Goal: Task Accomplishment & Management: Manage account settings

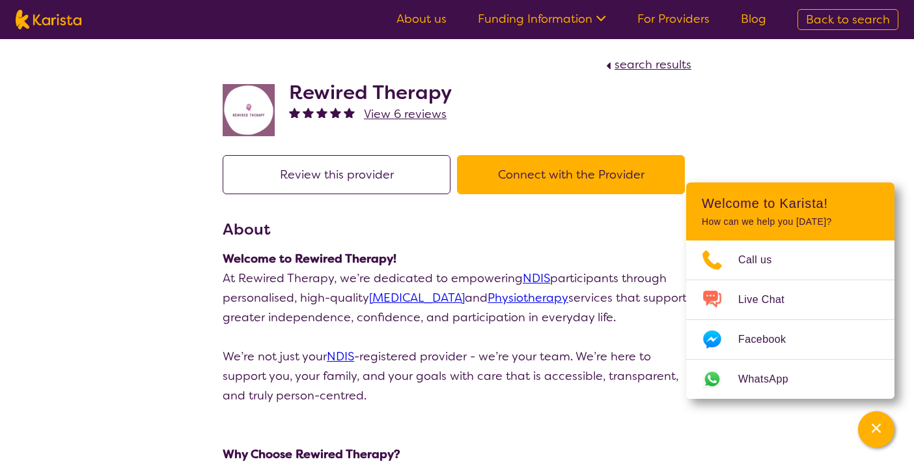
click at [673, 21] on link "For Providers" at bounding box center [674, 19] width 72 height 16
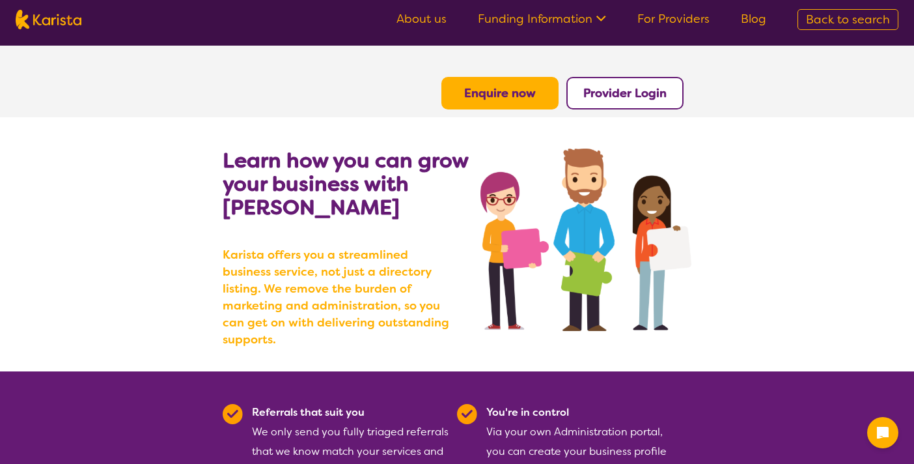
click at [614, 100] on b "Provider Login" at bounding box center [625, 93] width 83 height 16
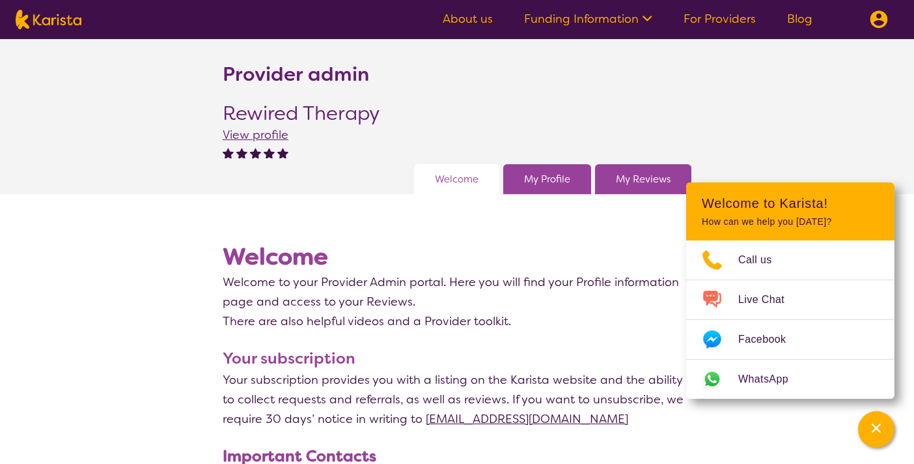
click at [551, 180] on link "My Profile" at bounding box center [547, 179] width 46 height 20
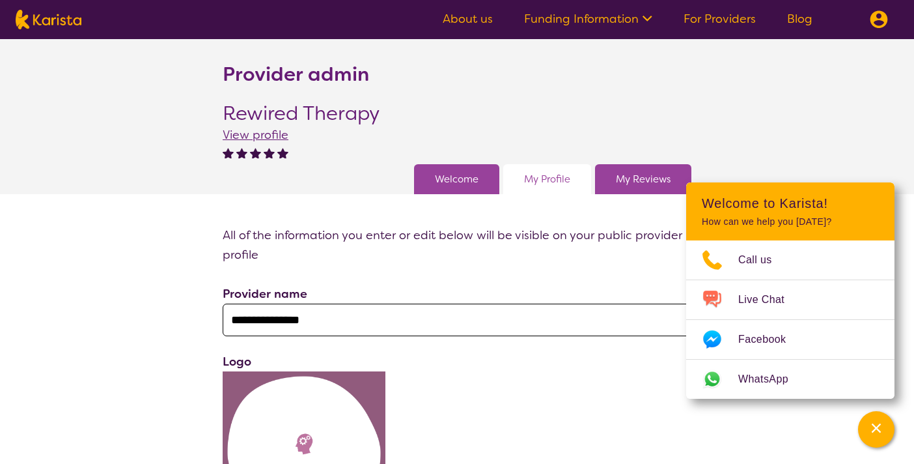
click at [634, 175] on link "My Reviews" at bounding box center [643, 179] width 55 height 20
